Goal: Task Accomplishment & Management: Manage account settings

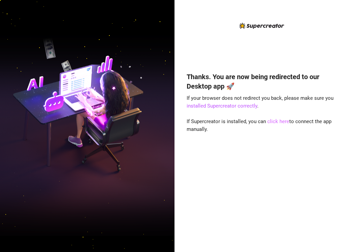
click at [278, 122] on link "click here" at bounding box center [278, 121] width 22 height 6
click at [281, 122] on link "click here" at bounding box center [278, 121] width 22 height 6
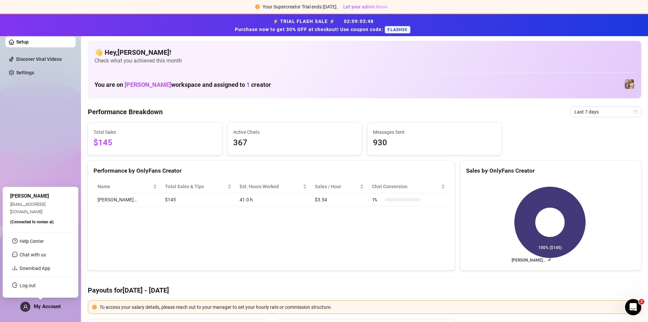
click at [45, 251] on span "My Account" at bounding box center [47, 306] width 27 height 6
click at [33, 251] on link "Log out" at bounding box center [28, 285] width 16 height 5
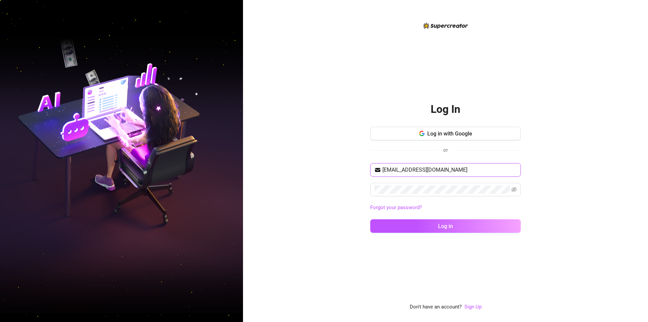
click at [349, 171] on input "[EMAIL_ADDRESS][DOMAIN_NAME]" at bounding box center [450, 170] width 134 height 8
type input "[EMAIL_ADDRESS]"
type input "[EMAIL_ADDRESS][PERSON_NAME][DOMAIN_NAME]"
click at [349, 219] on button "Log in" at bounding box center [445, 226] width 151 height 14
